Goal: Task Accomplishment & Management: Use online tool/utility

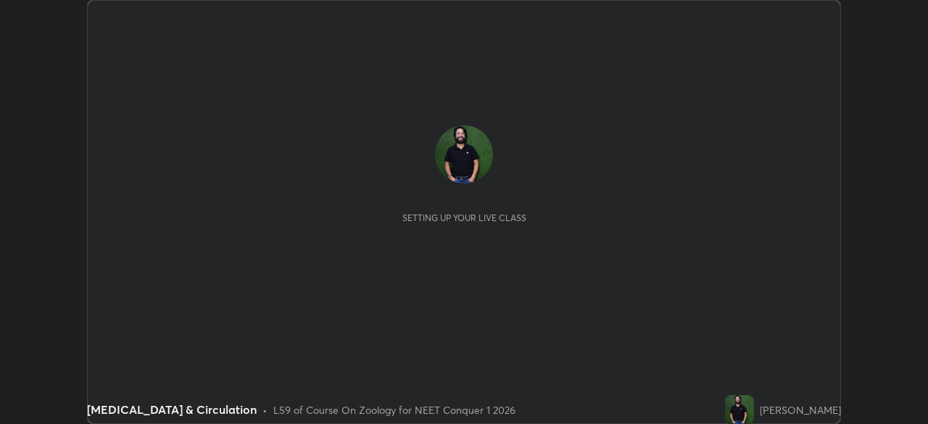
scroll to position [424, 927]
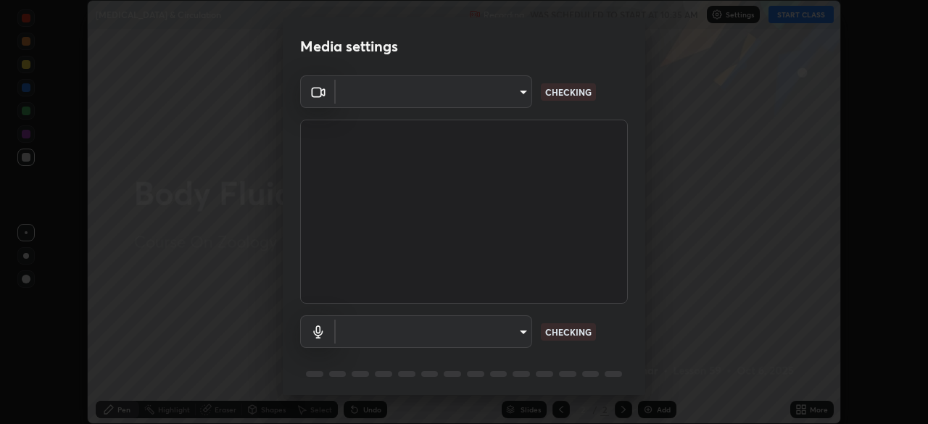
type input "d5d1096bb91751ddbc4e14a102c0e37309a205399cb77019be1f1076424a97fc"
type input "communications"
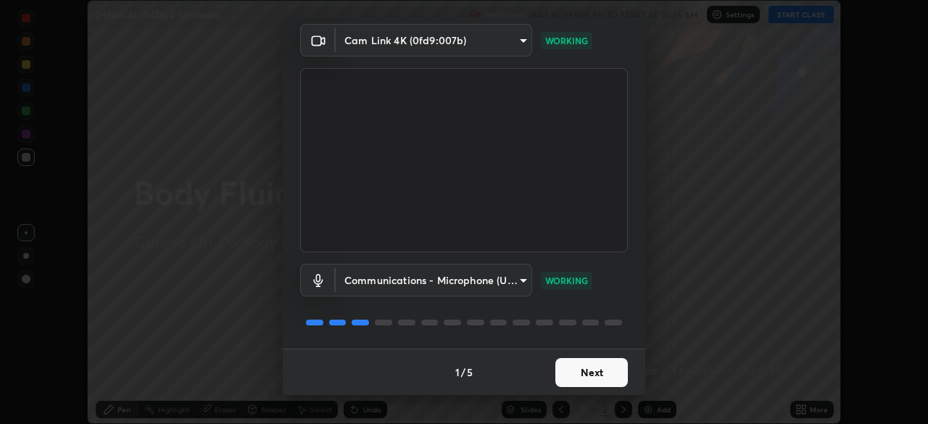
click at [594, 371] on button "Next" at bounding box center [591, 372] width 72 height 29
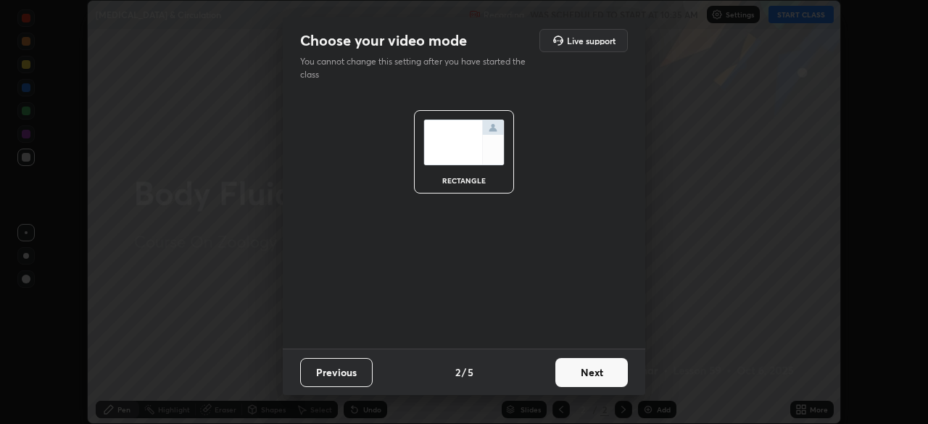
scroll to position [0, 0]
click at [597, 372] on button "Next" at bounding box center [591, 372] width 72 height 29
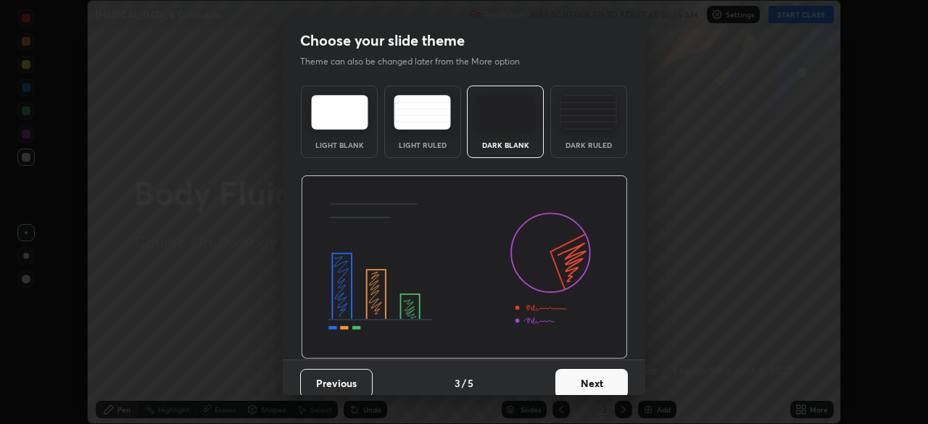
scroll to position [11, 0]
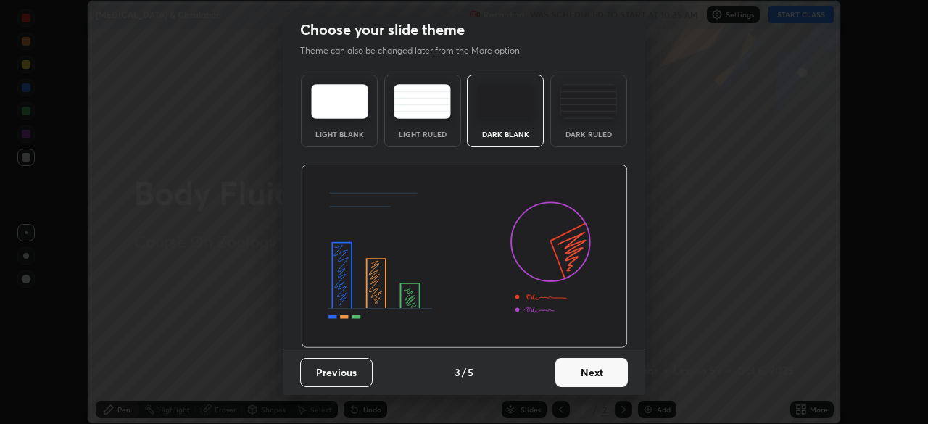
click at [591, 369] on button "Next" at bounding box center [591, 372] width 72 height 29
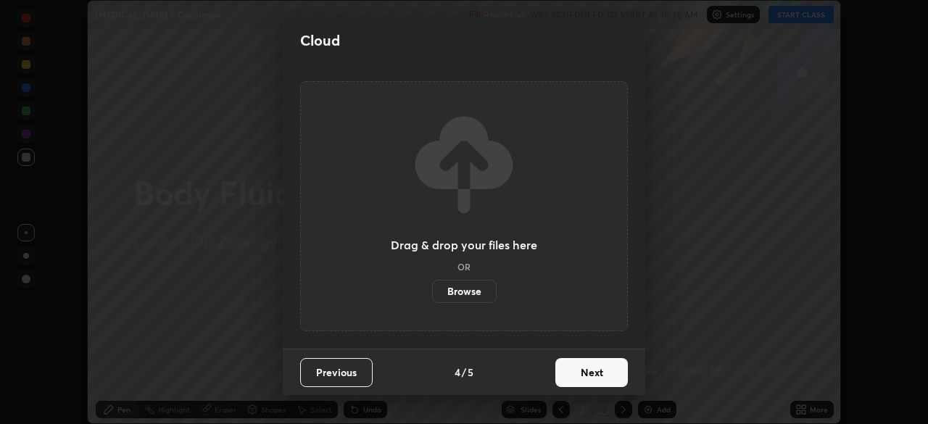
click at [585, 376] on button "Next" at bounding box center [591, 372] width 72 height 29
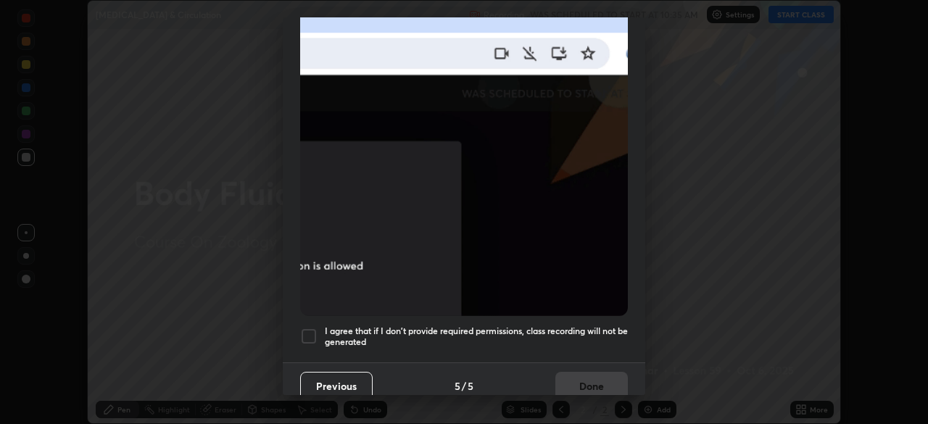
scroll to position [347, 0]
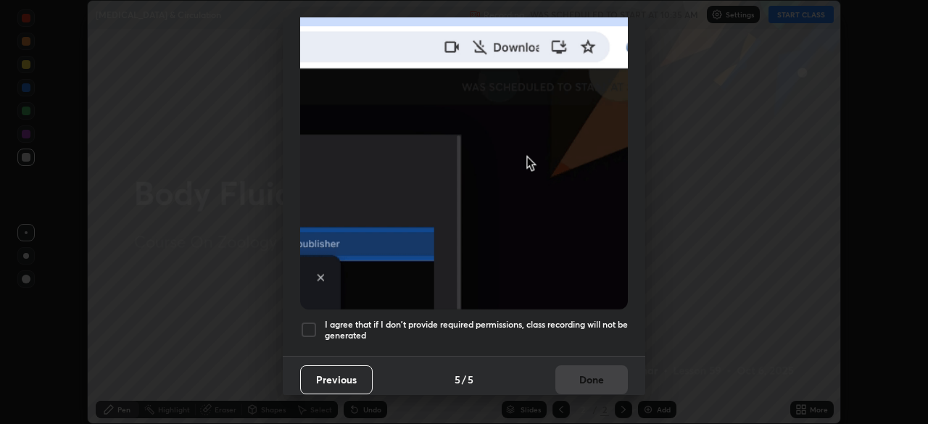
click at [310, 322] on div at bounding box center [308, 329] width 17 height 17
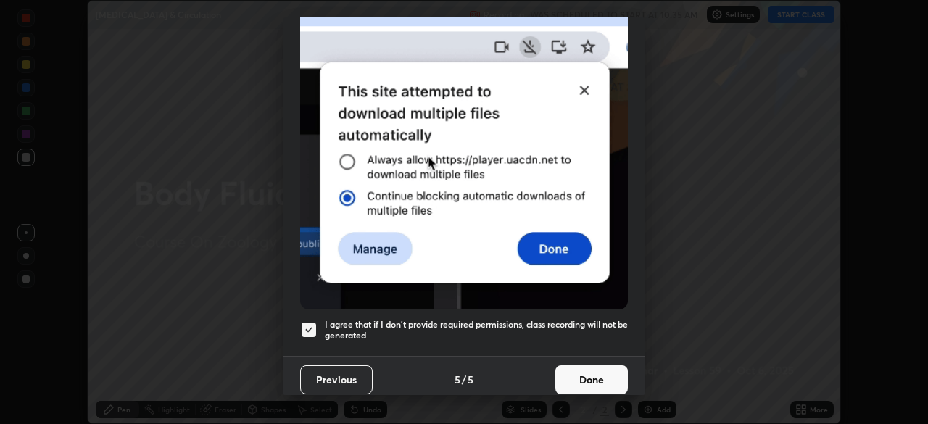
click at [593, 371] on button "Done" at bounding box center [591, 379] width 72 height 29
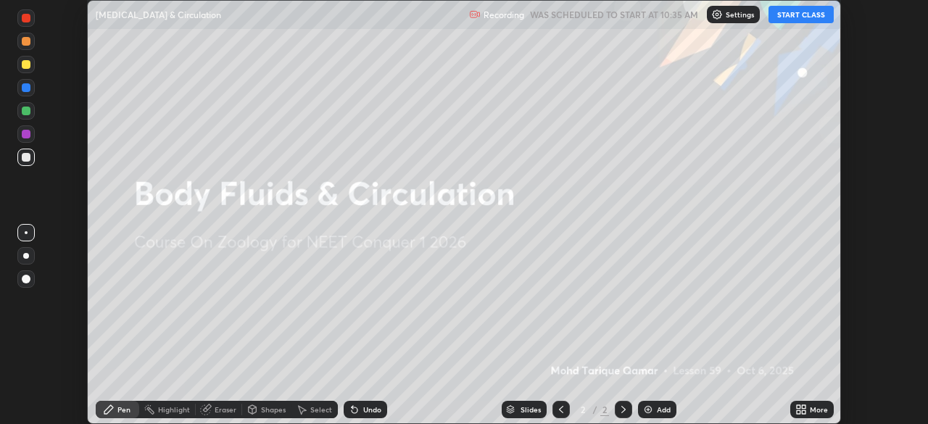
click at [815, 19] on button "START CLASS" at bounding box center [800, 14] width 65 height 17
